Goal: Transaction & Acquisition: Purchase product/service

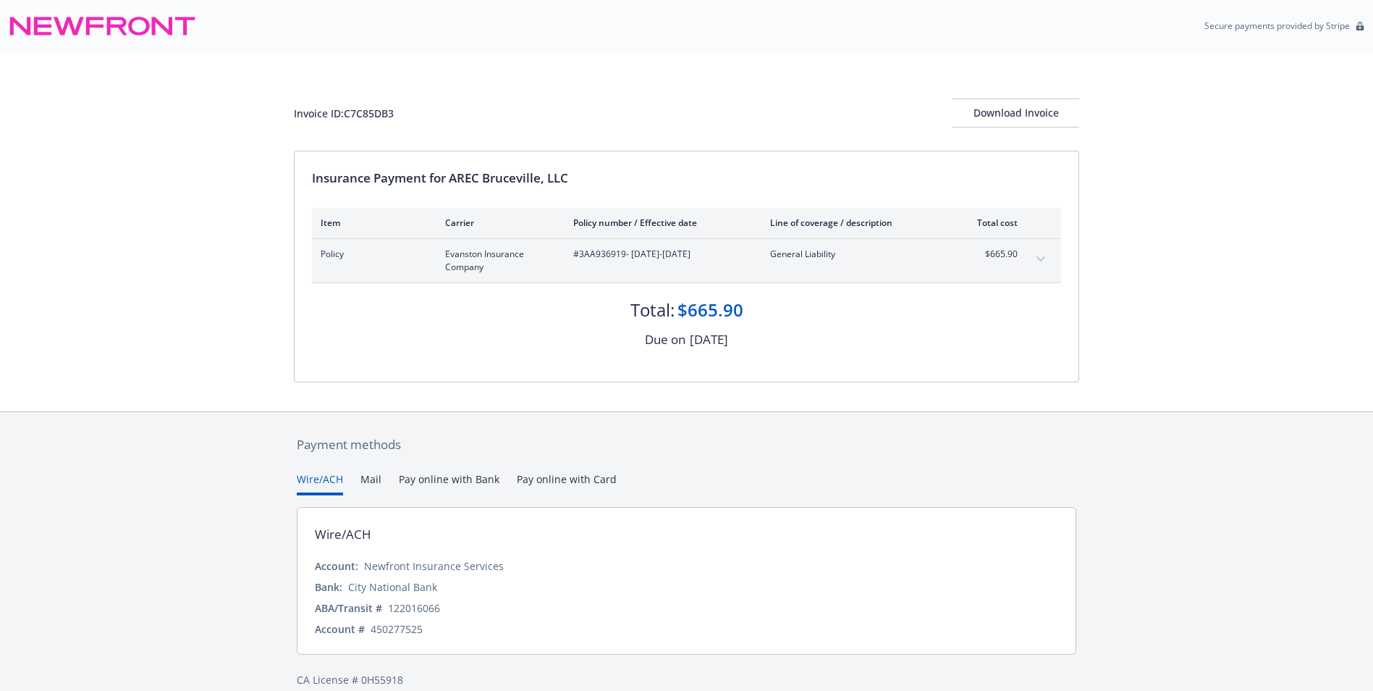
scroll to position [20, 0]
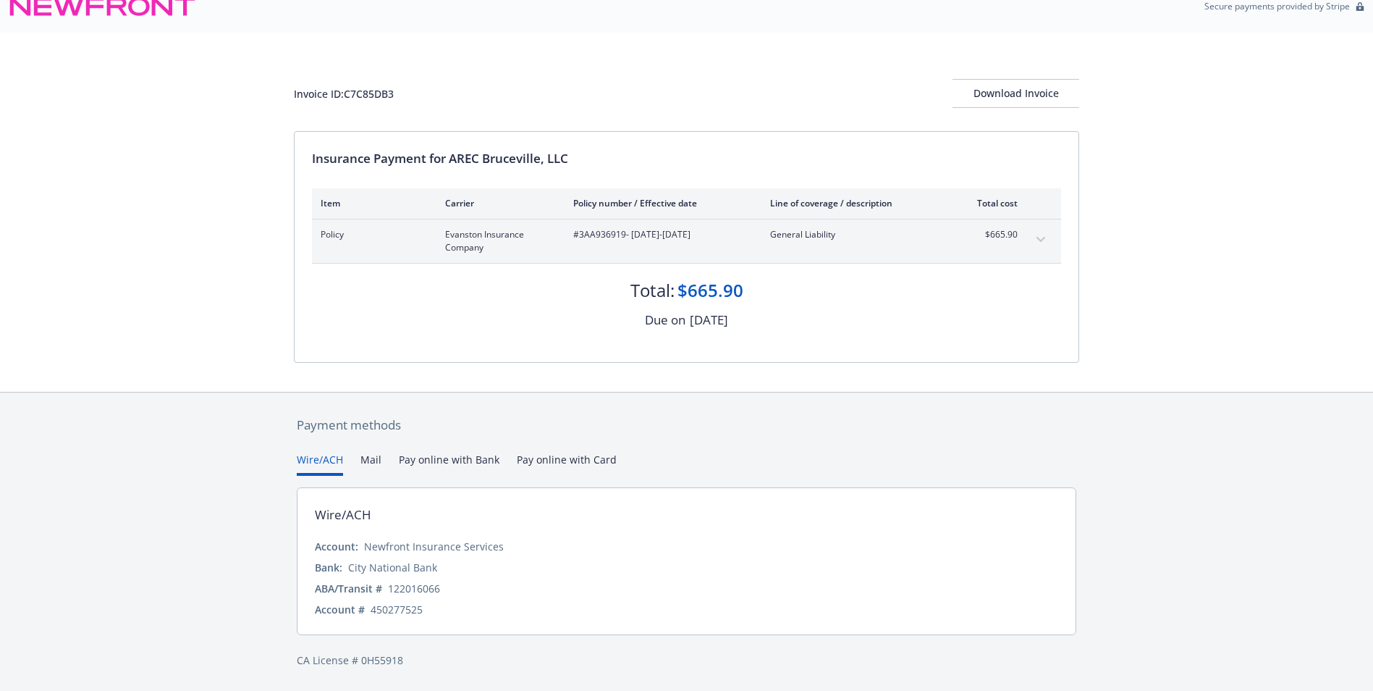
click at [426, 455] on button "Pay online with Bank" at bounding box center [449, 464] width 101 height 24
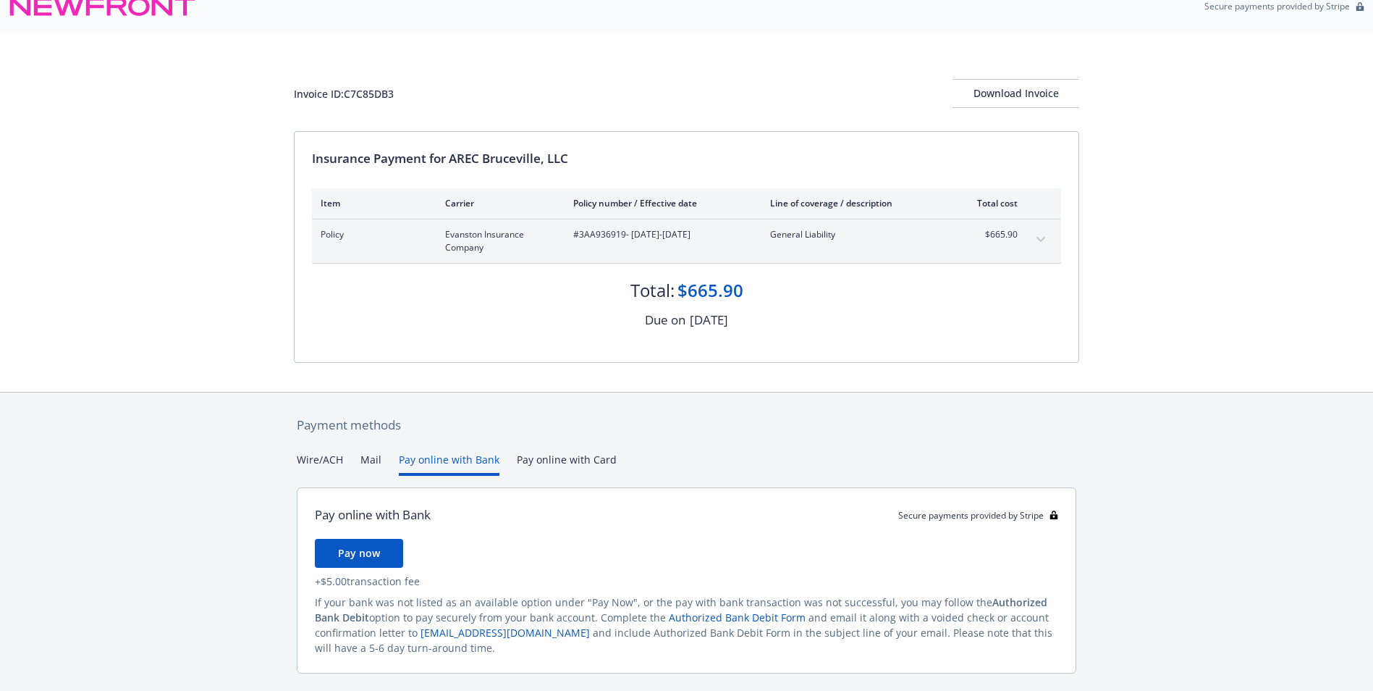
click at [515, 457] on div "Payment methods Wire/ACH Mail Pay online with Bank Pay online with Card Pay onl…" at bounding box center [686, 560] width 785 height 337
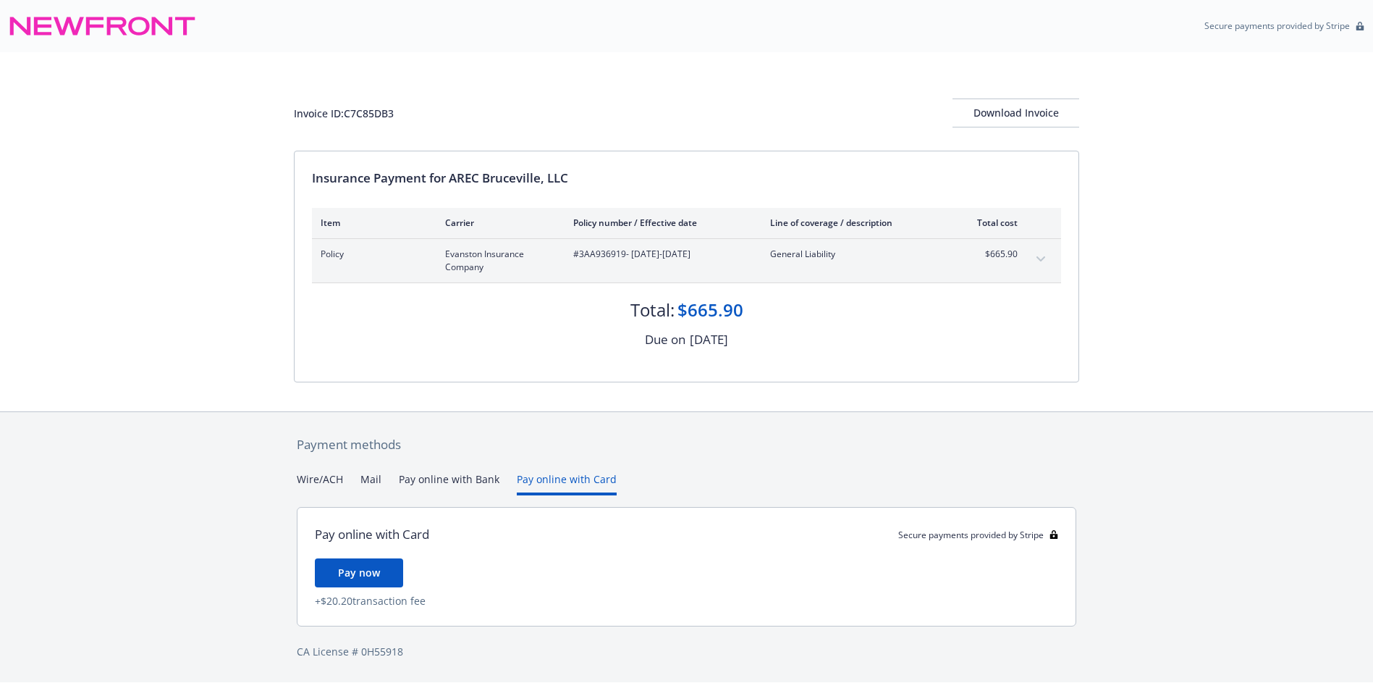
click at [374, 479] on button "Mail" at bounding box center [370, 483] width 21 height 24
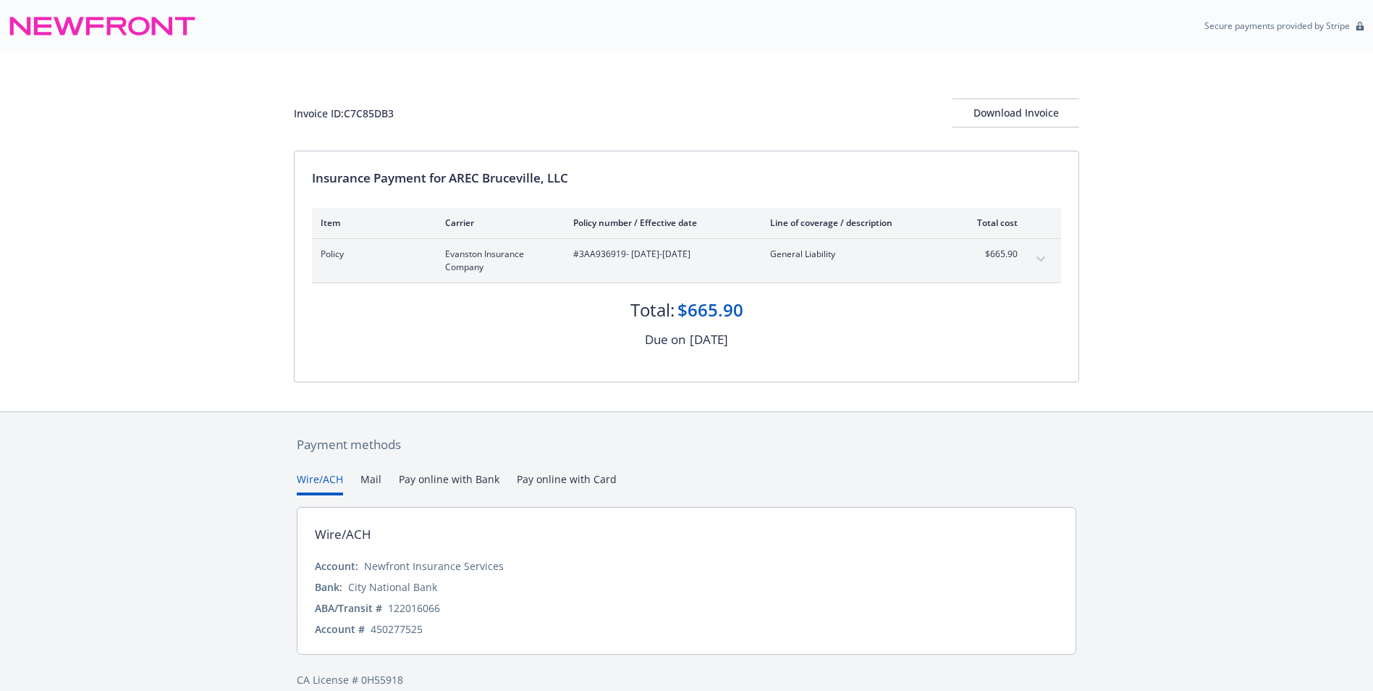
click at [324, 480] on button "Wire/ACH" at bounding box center [320, 483] width 46 height 24
